Goal: Task Accomplishment & Management: Use online tool/utility

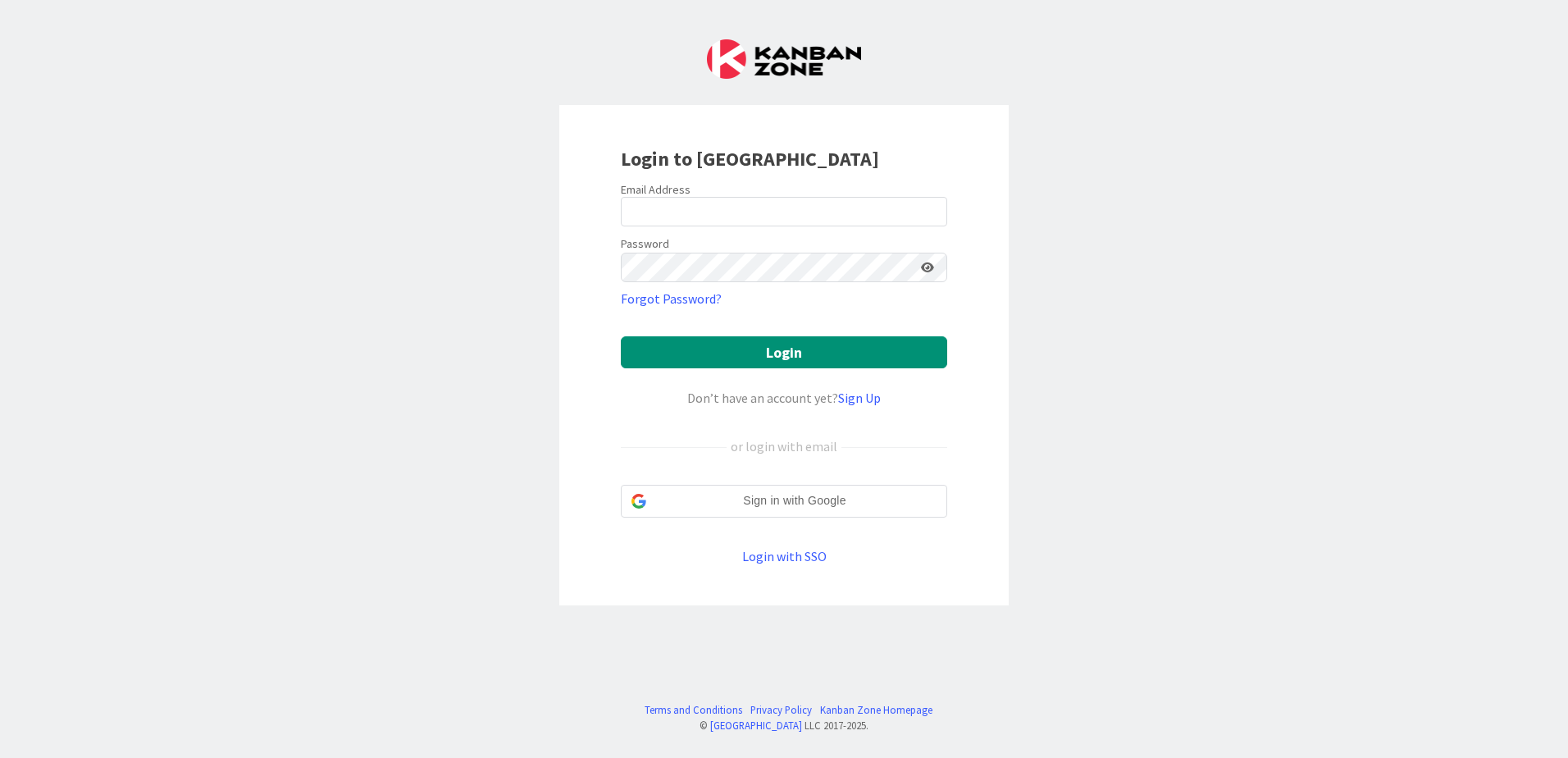
type input "[EMAIL_ADDRESS][DOMAIN_NAME]"
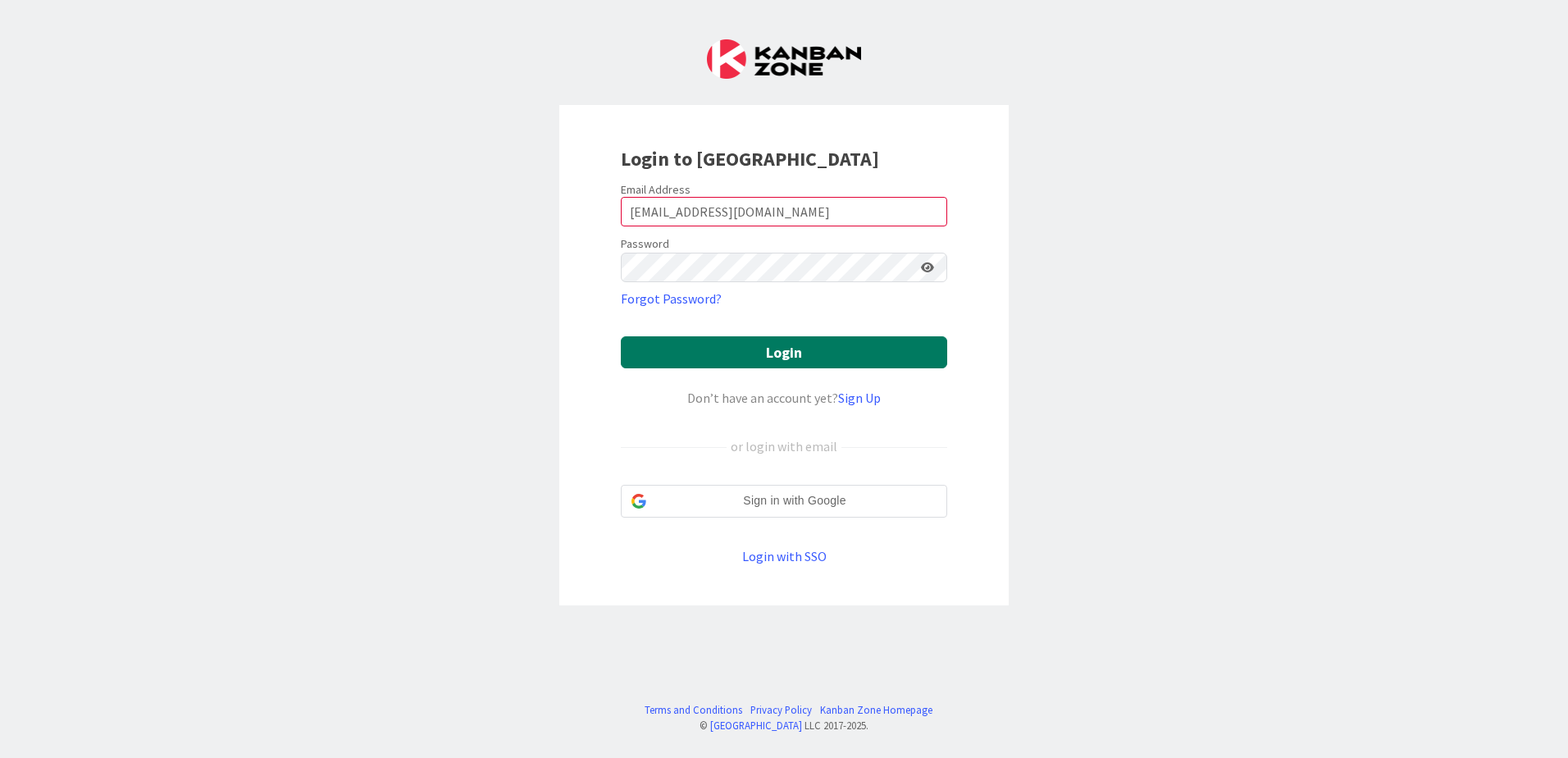
drag, startPoint x: 821, startPoint y: 353, endPoint x: 1239, endPoint y: 338, distance: 418.3
click at [821, 353] on button "Login" at bounding box center [784, 352] width 327 height 32
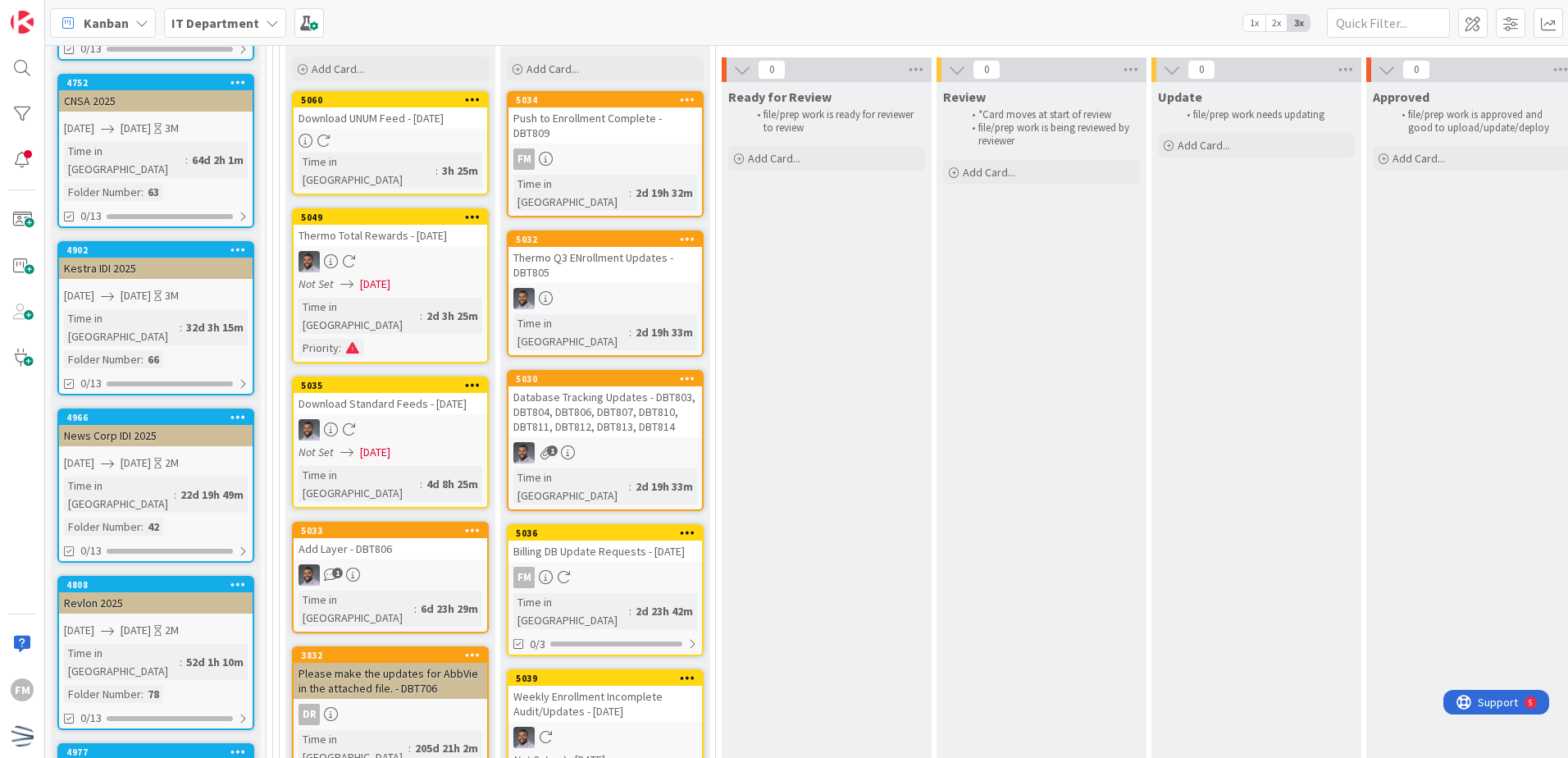
scroll to position [328, 0]
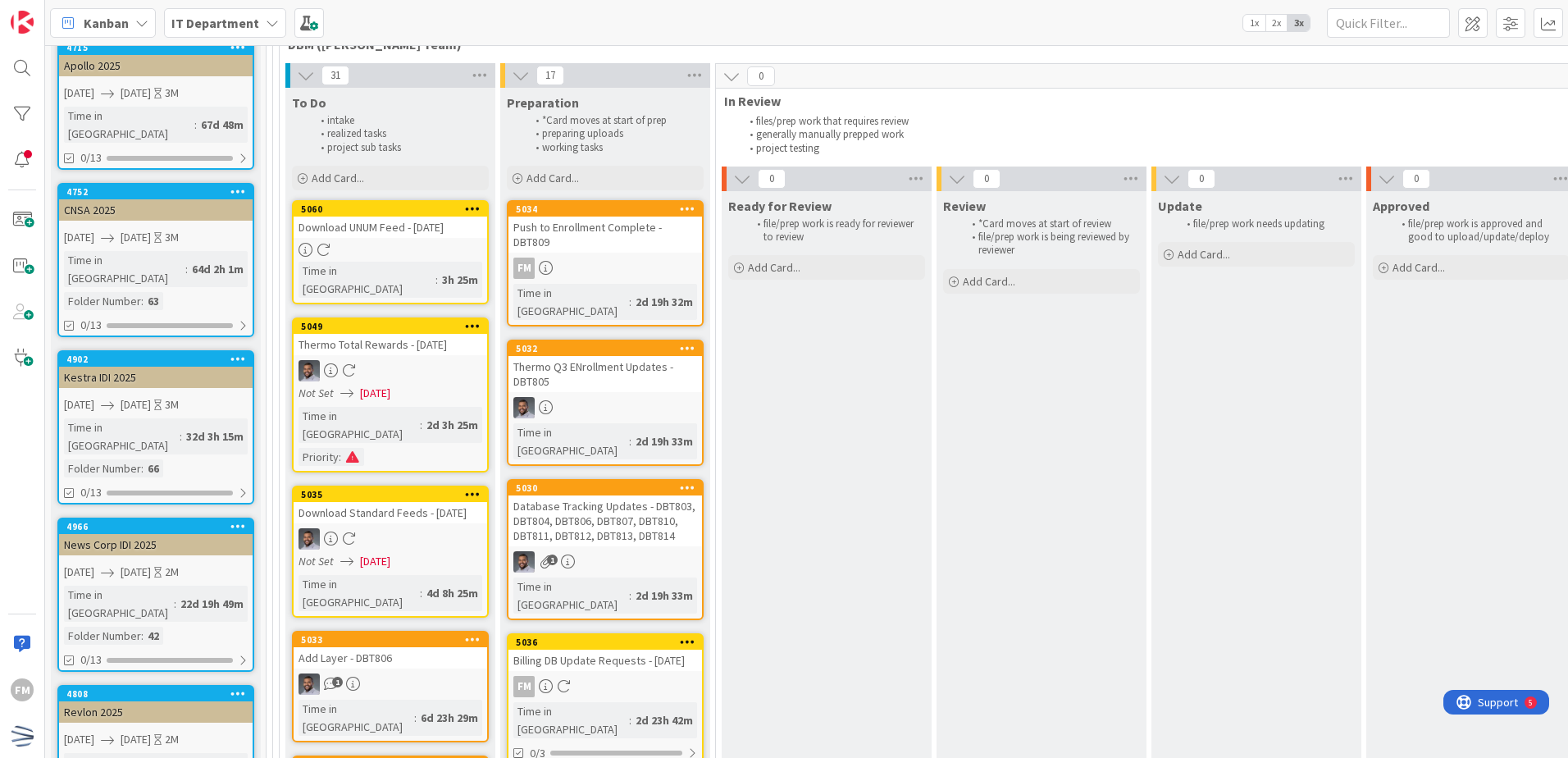
click at [620, 237] on div "Push to Enrollment Complete - DBT809" at bounding box center [605, 235] width 194 height 36
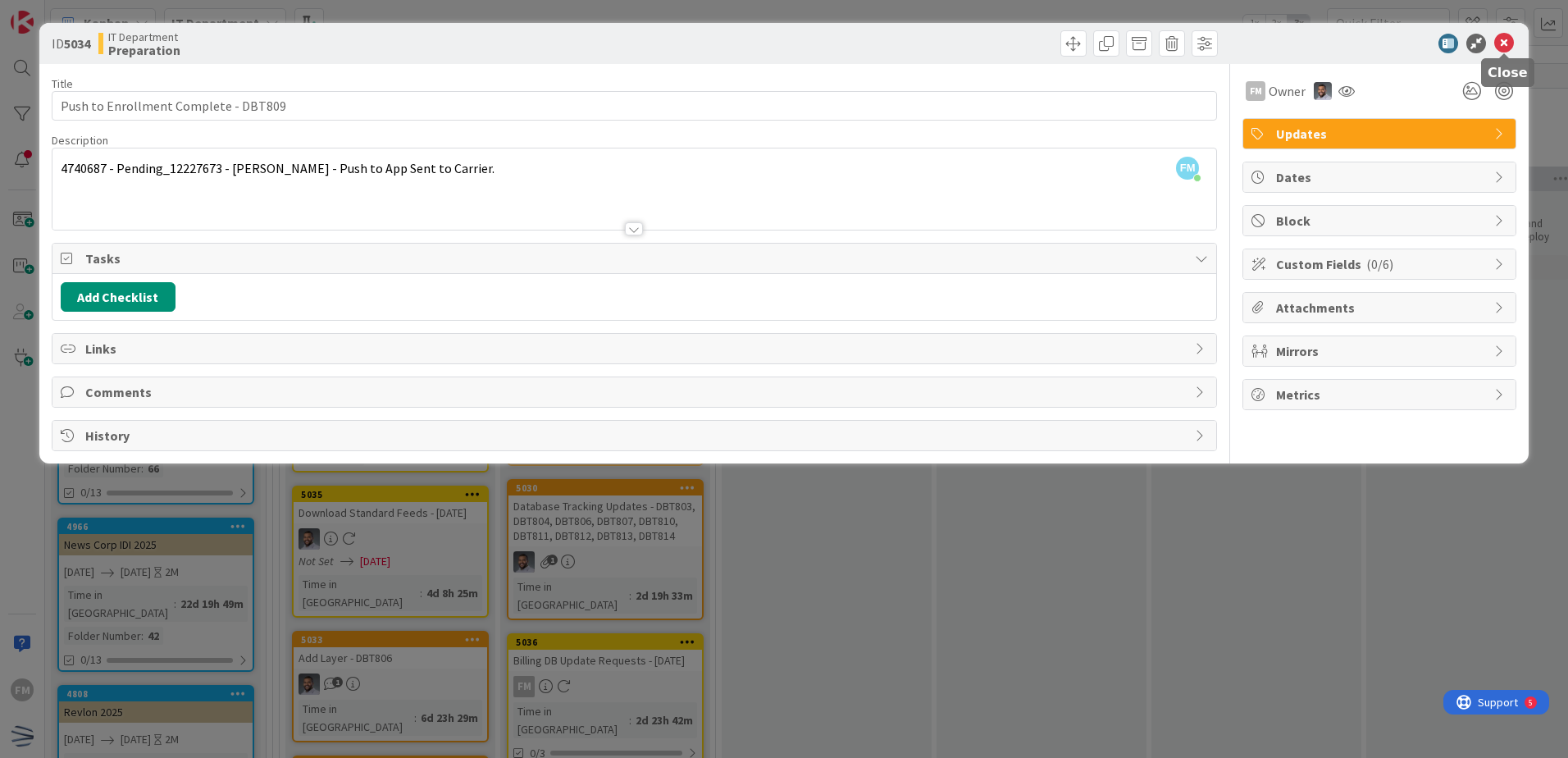
click at [1511, 41] on icon at bounding box center [1504, 43] width 19 height 19
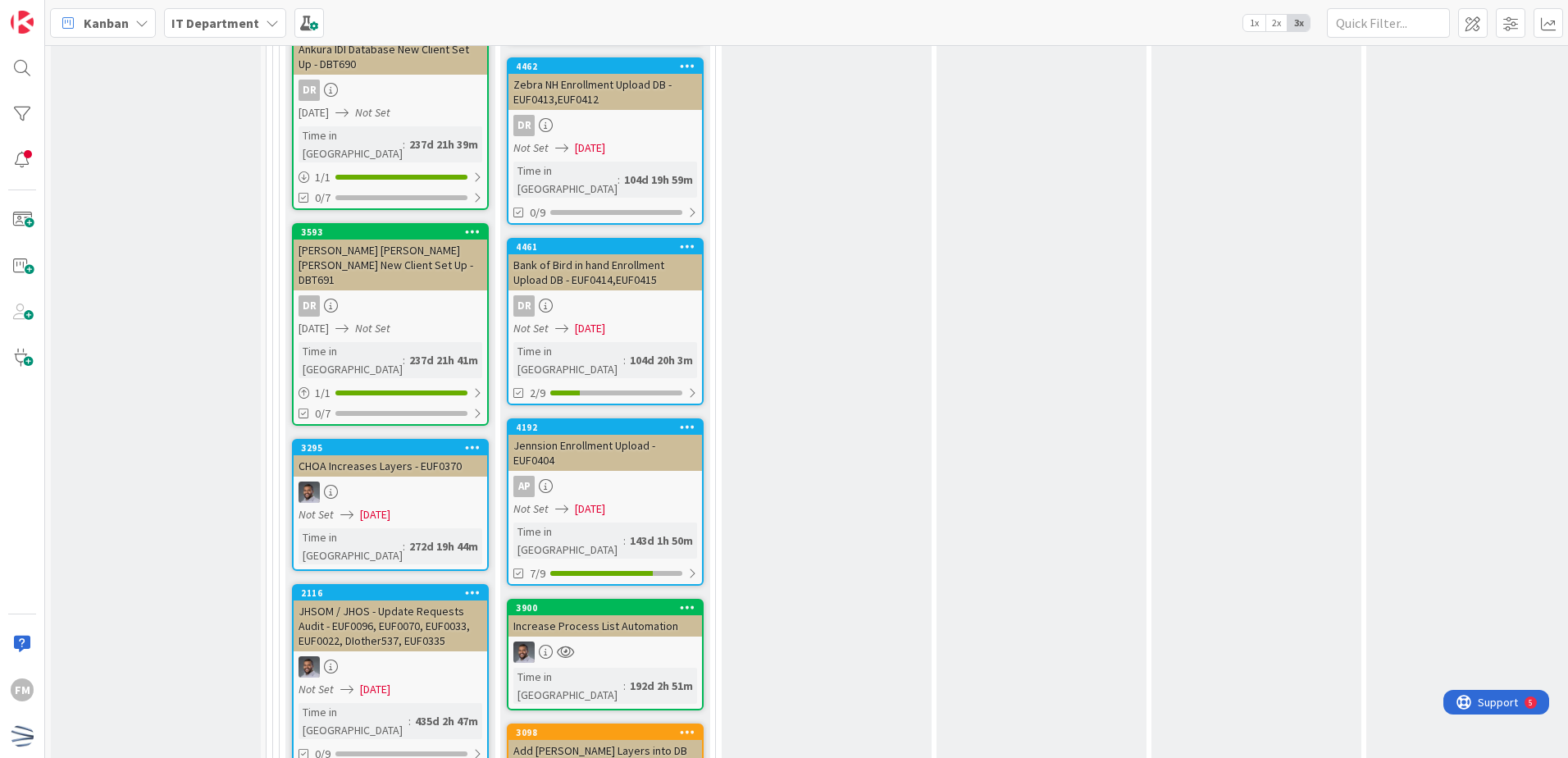
scroll to position [2202, 0]
